Goal: Complete application form

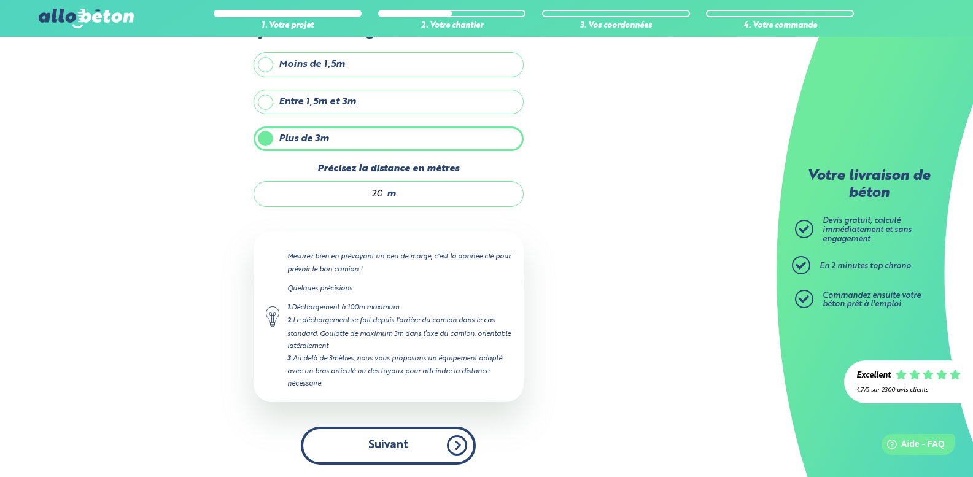
click at [364, 457] on button "Suivant" at bounding box center [388, 445] width 175 height 37
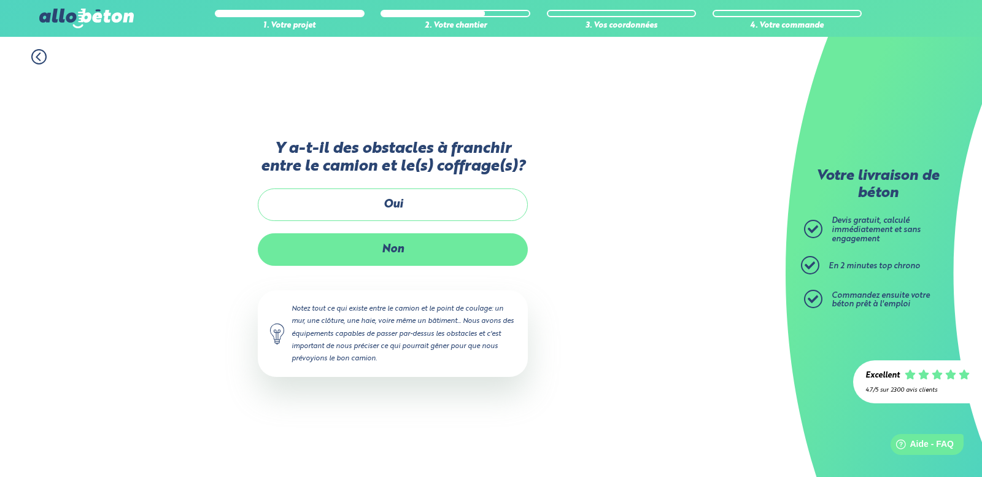
click at [388, 252] on label "Non" at bounding box center [393, 249] width 270 height 33
click at [0, 0] on input "Non" at bounding box center [0, 0] width 0 height 0
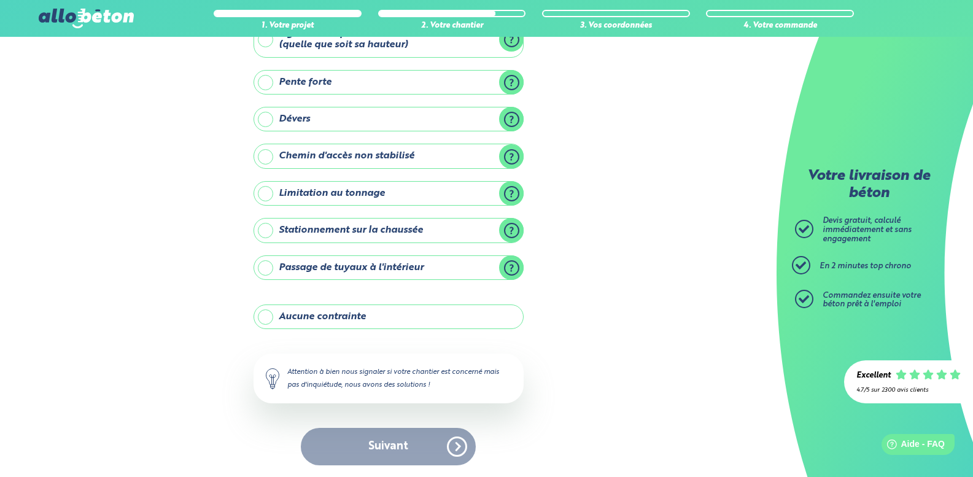
scroll to position [92, 0]
click at [265, 317] on label "Aucune contrainte" at bounding box center [388, 316] width 270 height 25
click at [0, 0] on input "Aucune contrainte" at bounding box center [0, 0] width 0 height 0
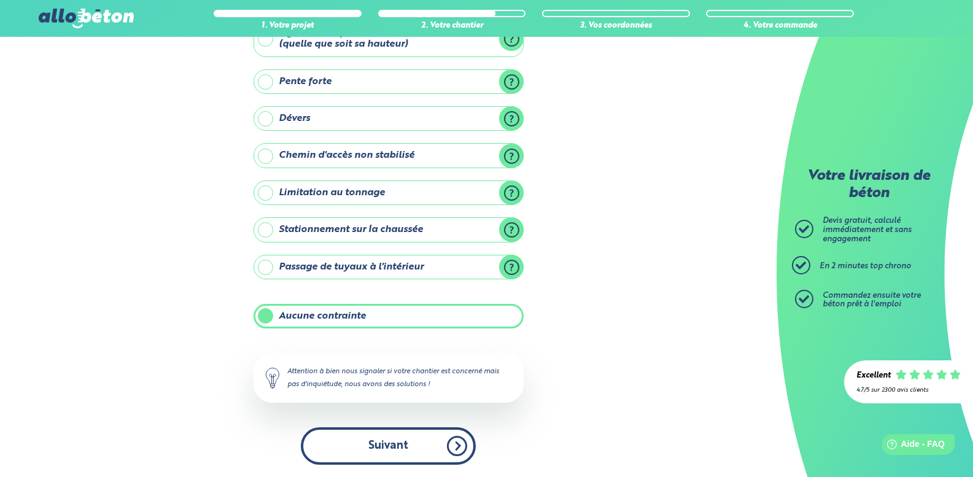
click at [381, 439] on button "Suivant" at bounding box center [388, 445] width 175 height 37
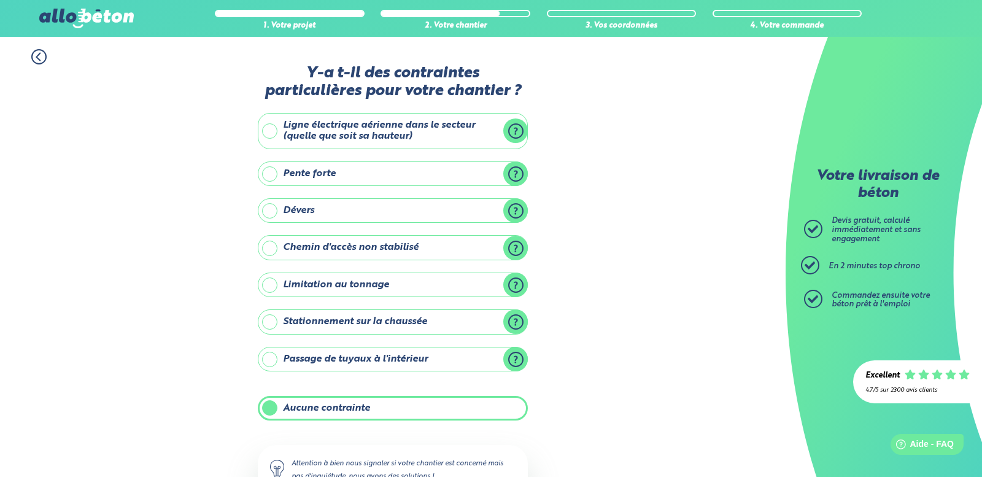
click at [0, 0] on div "Vous ne savez pas précisément ? Pas de problème mais indiquez-nous quand même u…" at bounding box center [0, 0] width 0 height 0
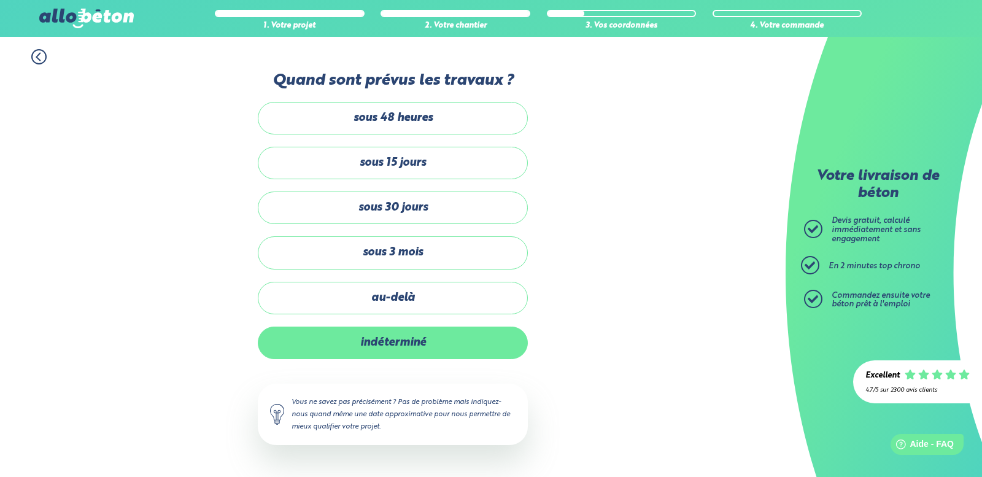
click at [425, 343] on label "indéterminé" at bounding box center [393, 343] width 270 height 33
click at [0, 0] on input "indéterminé" at bounding box center [0, 0] width 0 height 0
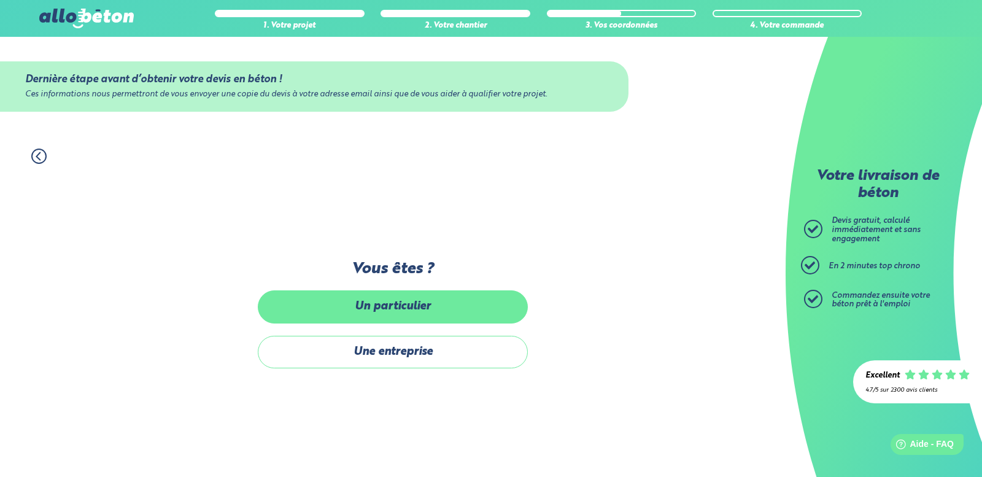
click at [427, 308] on label "Un particulier" at bounding box center [393, 306] width 270 height 33
click at [0, 0] on input "Un particulier" at bounding box center [0, 0] width 0 height 0
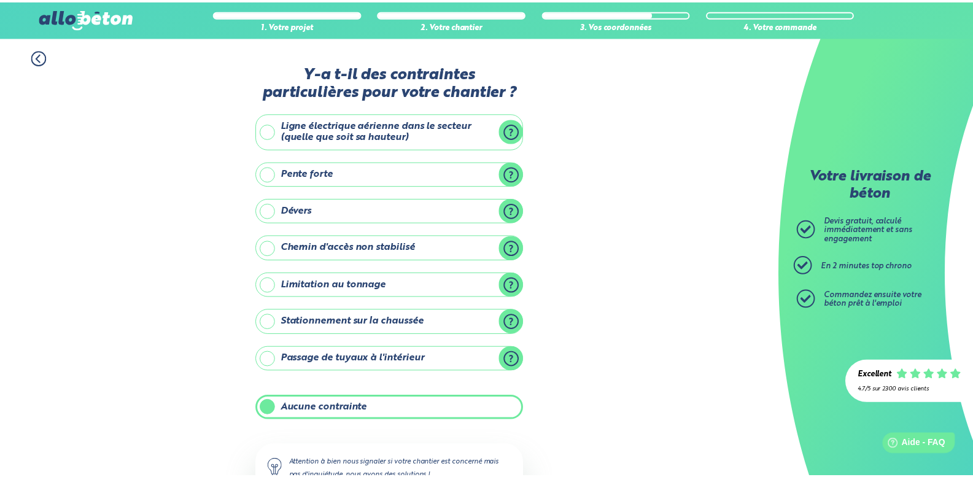
scroll to position [92, 0]
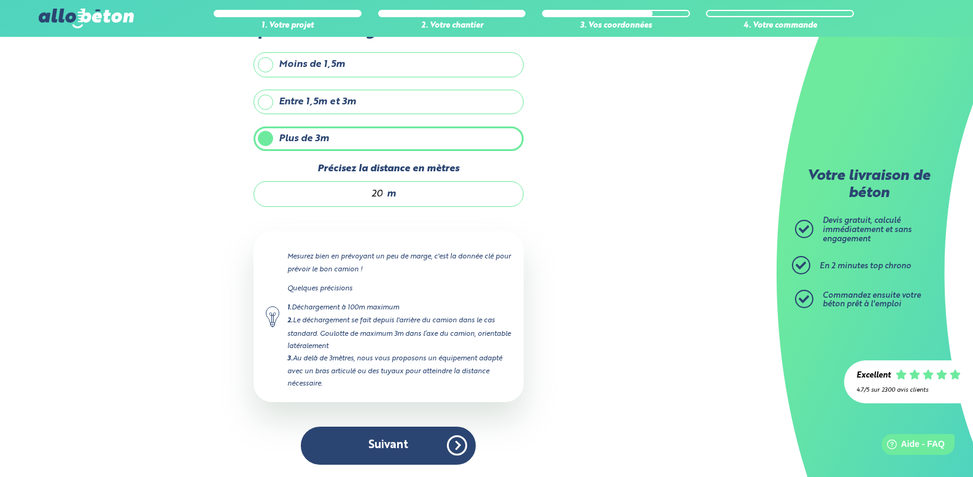
scroll to position [123, 0]
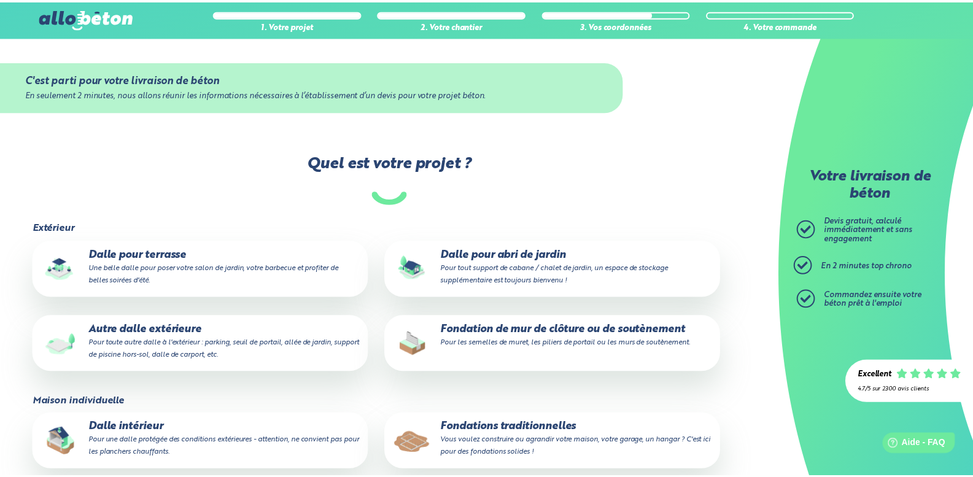
scroll to position [61, 0]
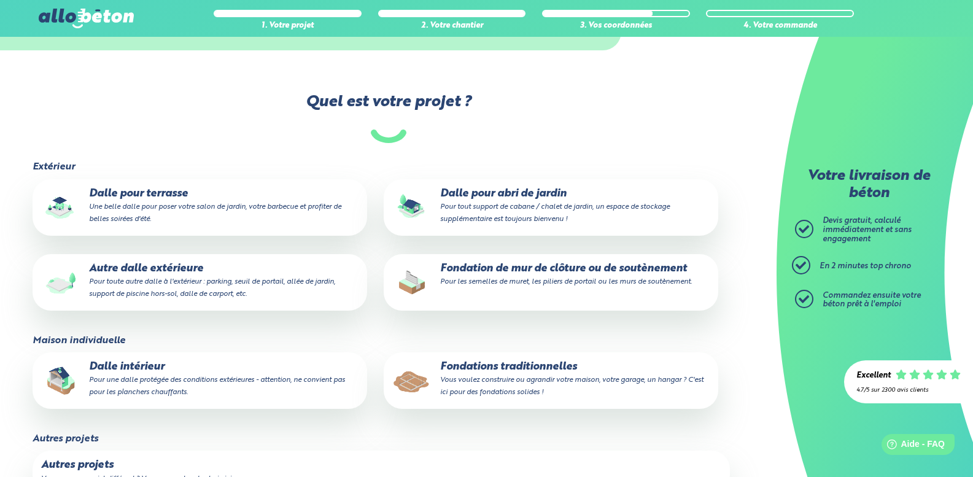
click at [528, 209] on small "Pour tout support de cabane / chalet de jardin, un espace de stockage supplémen…" at bounding box center [555, 213] width 230 height 20
click at [0, 0] on input "Dalle pour abri de jardin Pour tout support de cabane / chalet de jardin, un es…" at bounding box center [0, 0] width 0 height 0
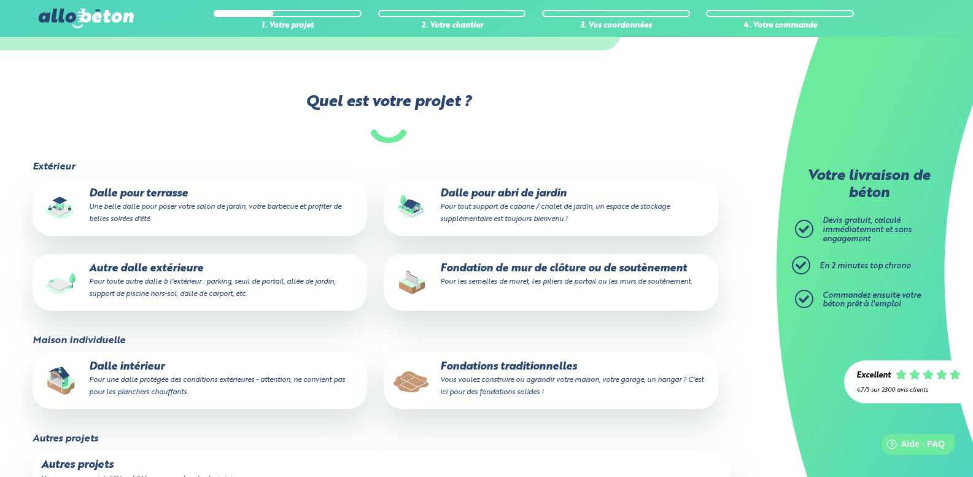
scroll to position [102, 0]
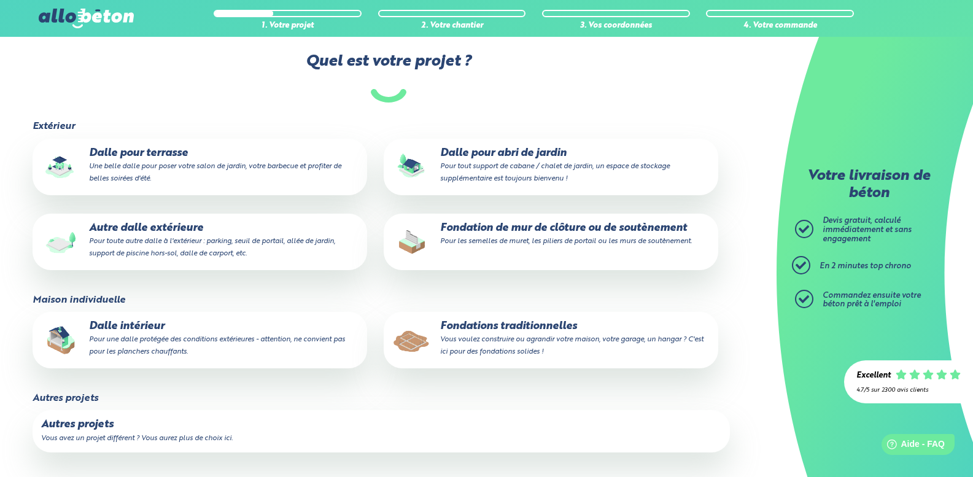
click at [104, 422] on p "Autres projets" at bounding box center [381, 425] width 681 height 12
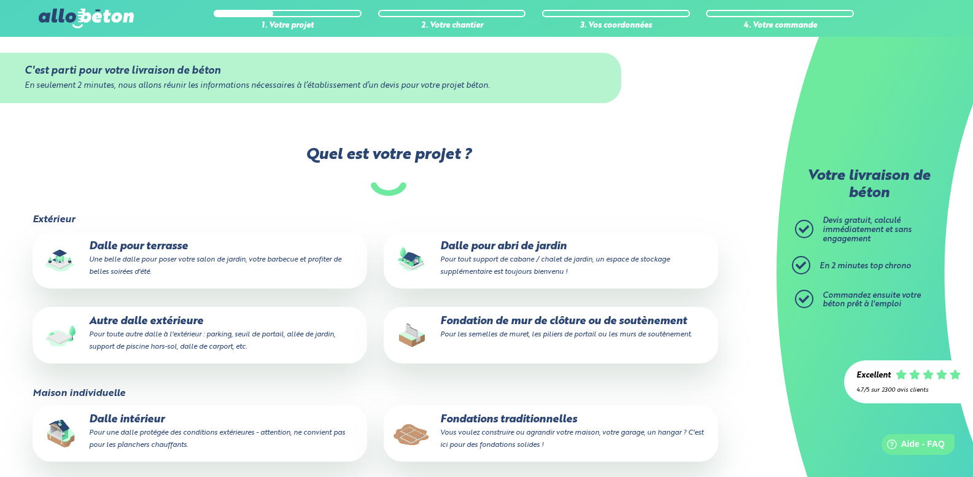
scroll to position [0, 0]
